Goal: Task Accomplishment & Management: Complete application form

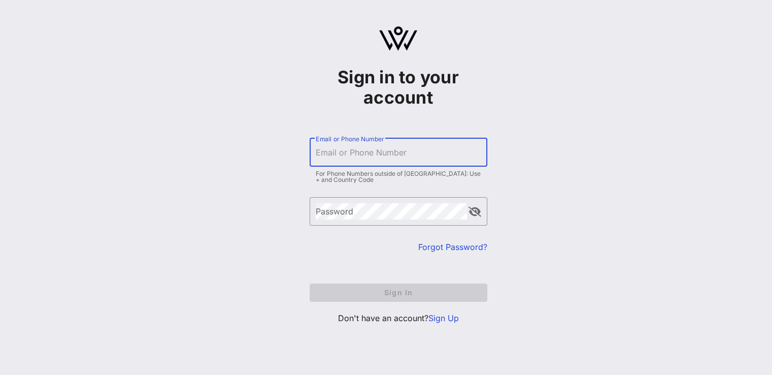
click at [365, 147] on div "Email or Phone Number" at bounding box center [399, 152] width 166 height 28
type input "cflynn@dancetheatre"
click at [447, 316] on link "Sign Up" at bounding box center [444, 318] width 30 height 10
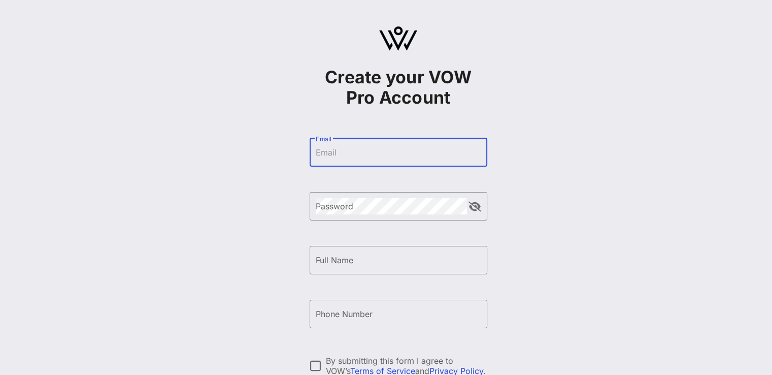
click at [347, 155] on input "Email" at bounding box center [399, 152] width 166 height 16
type input "[EMAIL_ADDRESS][DOMAIN_NAME]"
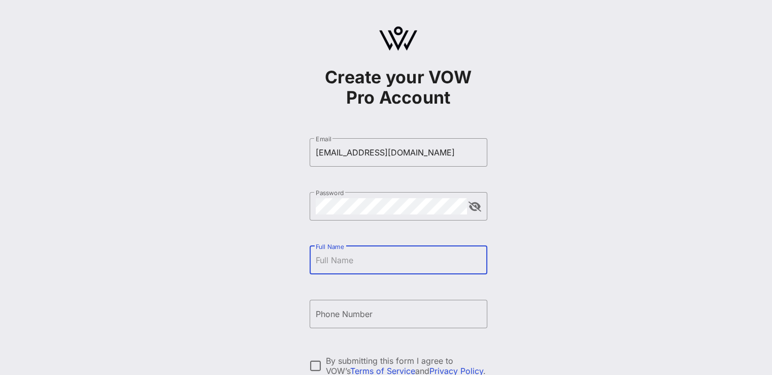
click at [351, 267] on input "Full Name" at bounding box center [399, 260] width 166 height 16
type input "[PERSON_NAME]"
click at [361, 308] on div "Phone Number" at bounding box center [399, 314] width 166 height 28
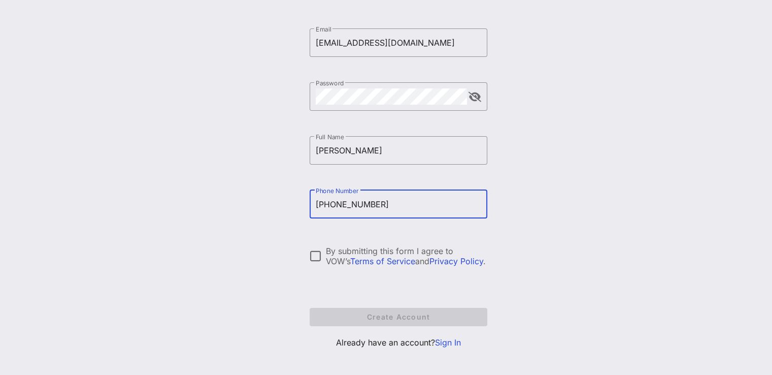
scroll to position [111, 0]
type input "[PHONE_NUMBER]"
click at [315, 253] on div at bounding box center [315, 254] width 17 height 17
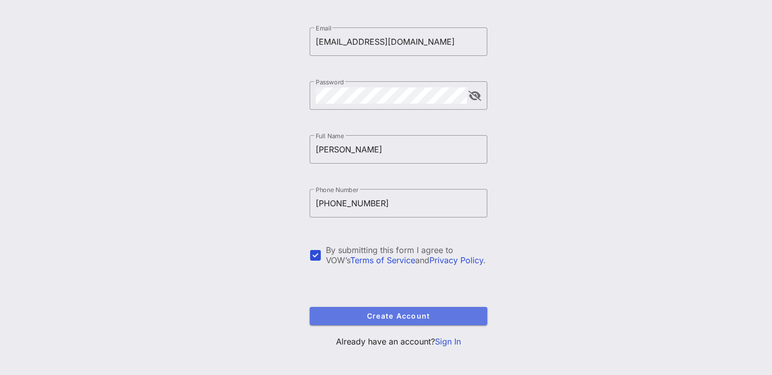
click at [375, 311] on span "Create Account" at bounding box center [398, 315] width 161 height 9
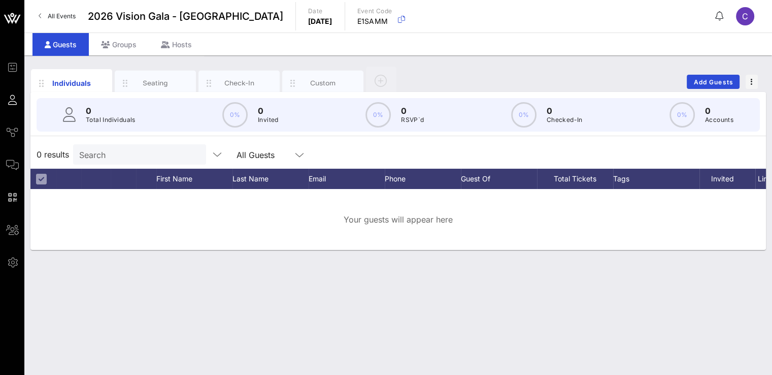
click at [60, 14] on span "All Events" at bounding box center [62, 16] width 28 height 8
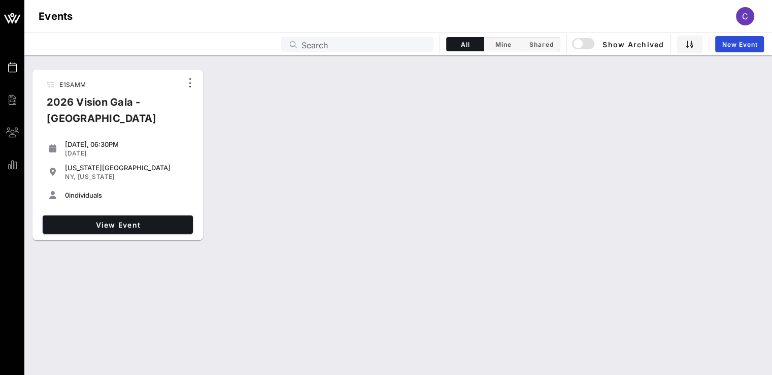
drag, startPoint x: 340, startPoint y: 261, endPoint x: 255, endPoint y: 337, distance: 114.0
drag, startPoint x: 255, startPoint y: 337, endPoint x: 168, endPoint y: 310, distance: 90.9
drag, startPoint x: 168, startPoint y: 310, endPoint x: 101, endPoint y: 323, distance: 68.3
click at [101, 323] on div "E1SAMM 2026 Vision Gala - NYCC [DATE], 06:30PM [DATE] [US_STATE][GEOGRAPHIC_DAT…" at bounding box center [398, 214] width 748 height 319
